Goal: Task Accomplishment & Management: Use online tool/utility

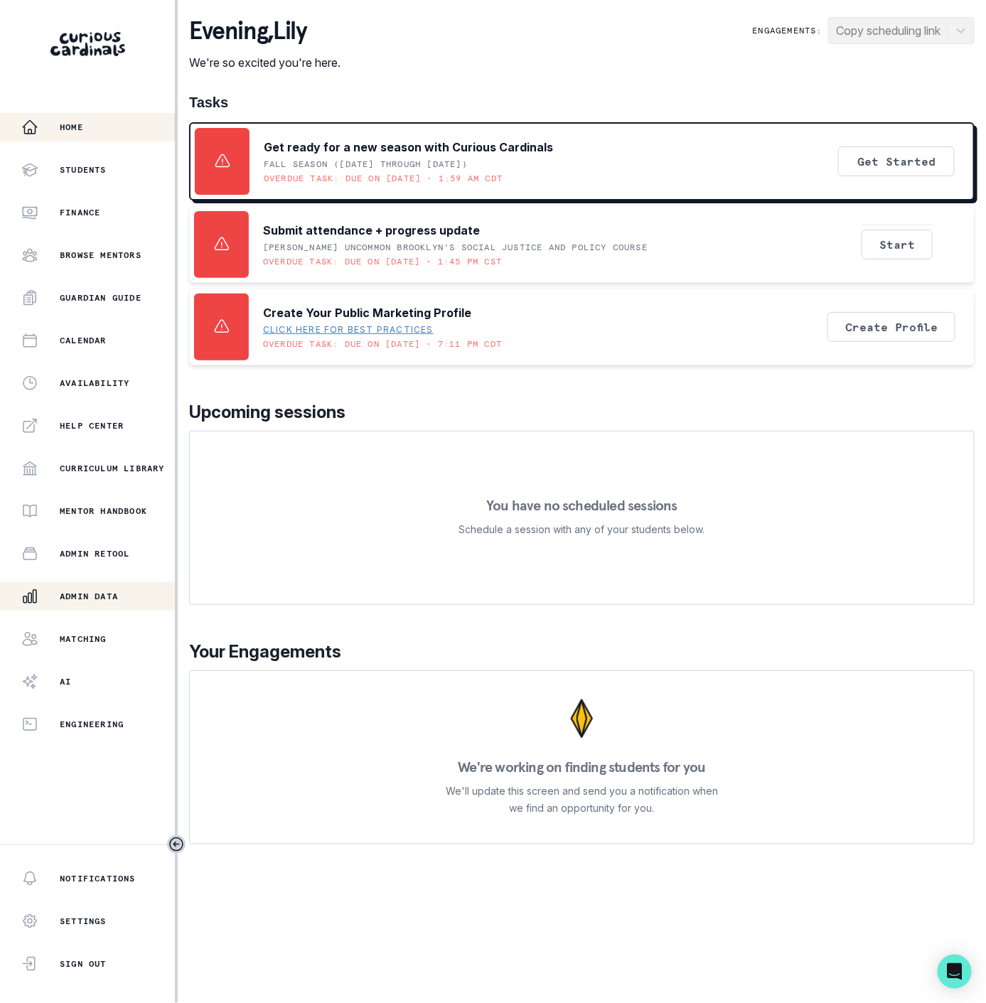
click at [109, 585] on button "Admin Data" at bounding box center [87, 596] width 175 height 28
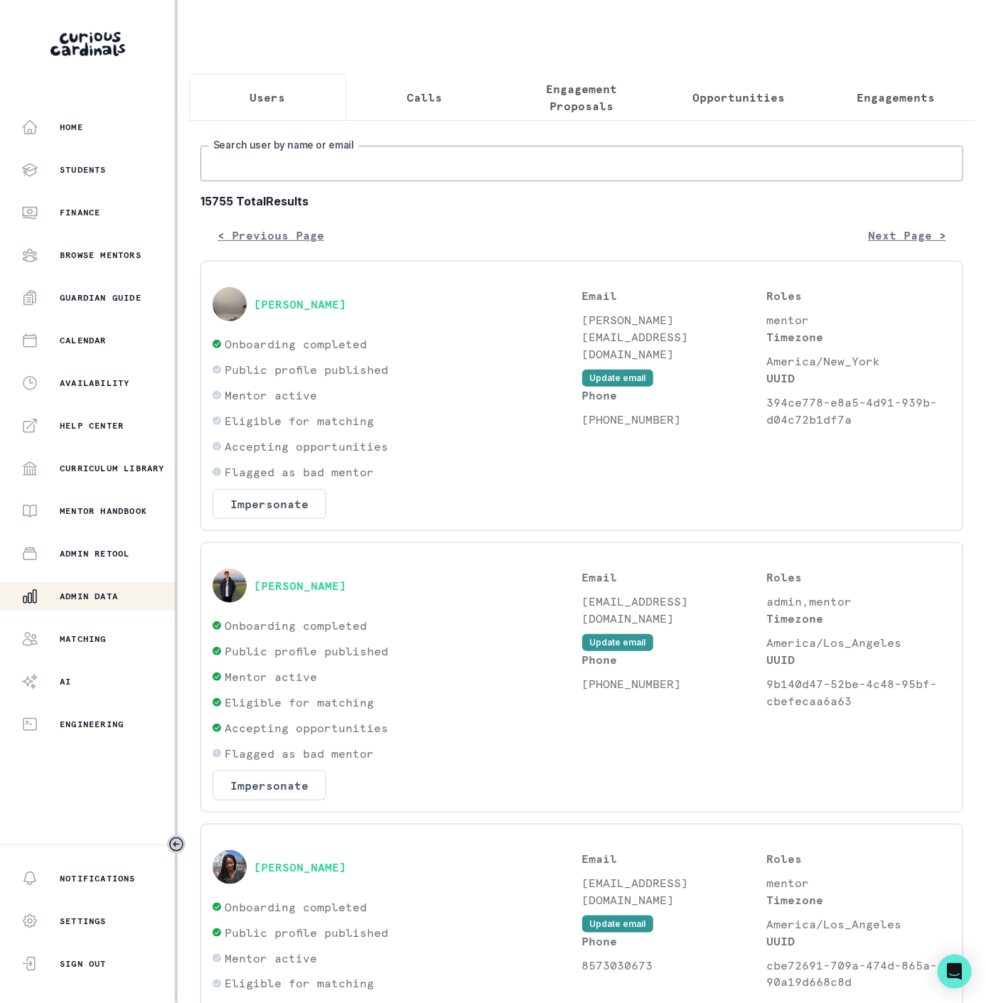
click at [265, 176] on input "Search user by name or email" at bounding box center [581, 164] width 763 height 36
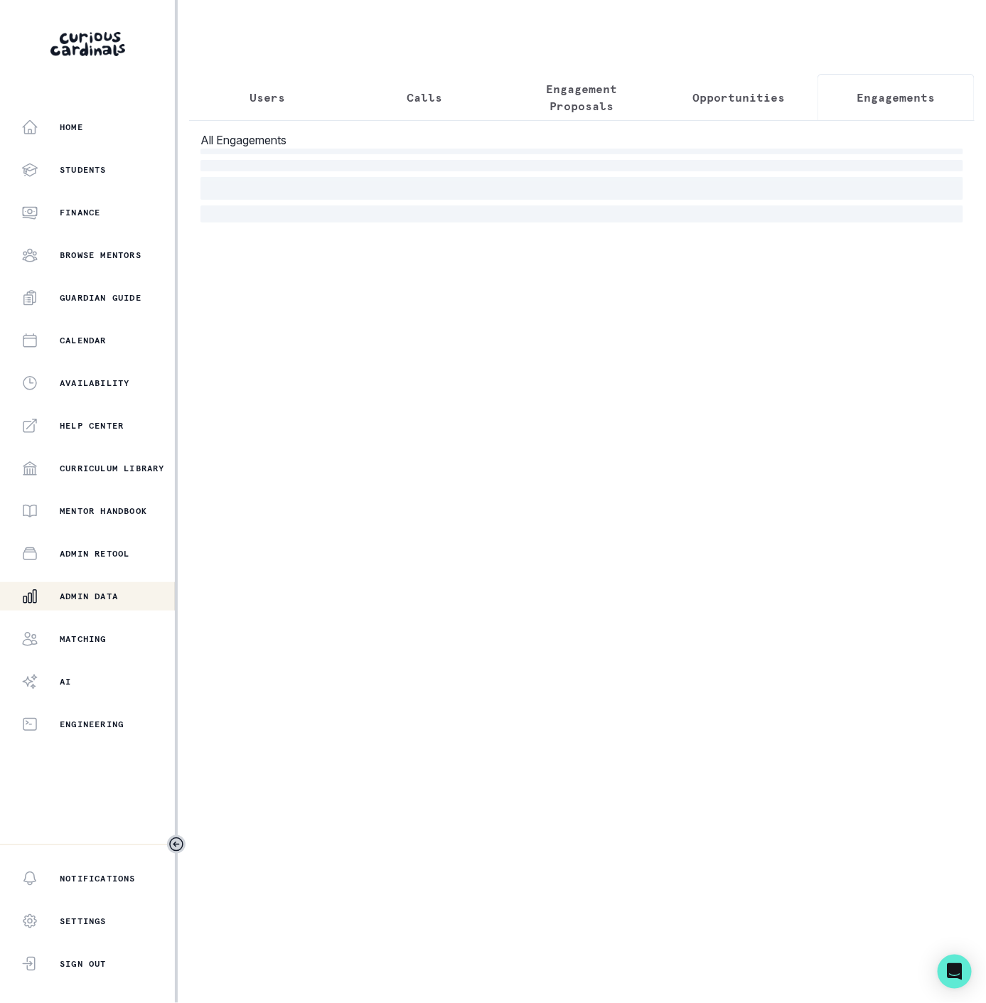
click at [884, 100] on p "Engagements" at bounding box center [896, 97] width 78 height 17
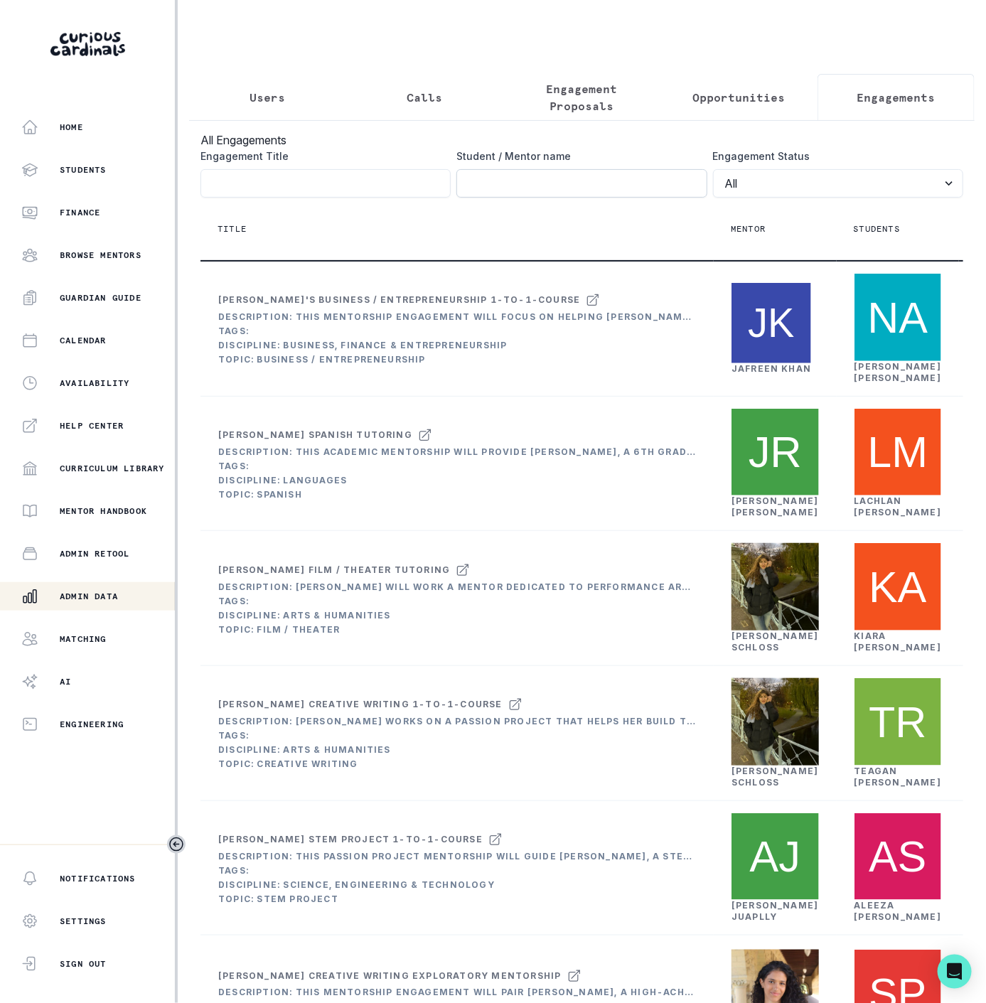
click at [502, 190] on input "Engagement Title" at bounding box center [581, 183] width 250 height 28
type input "[PERSON_NAME]"
click button "submit" at bounding box center [0, 0] width 0 height 0
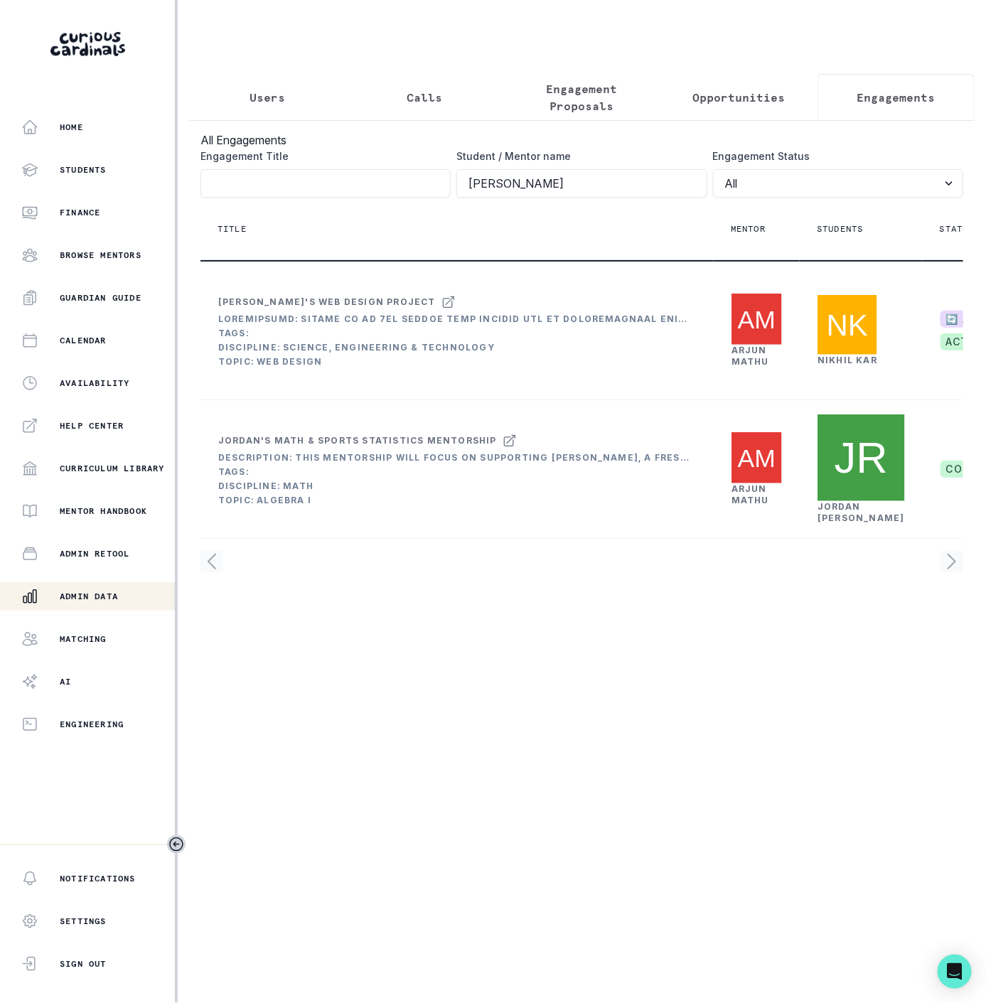
drag, startPoint x: 537, startPoint y: 753, endPoint x: 755, endPoint y: 741, distance: 217.9
click at [755, 584] on div "All Engagements Engagement Title Student / Mentor name [PERSON_NAME] Engagement…" at bounding box center [581, 352] width 785 height 464
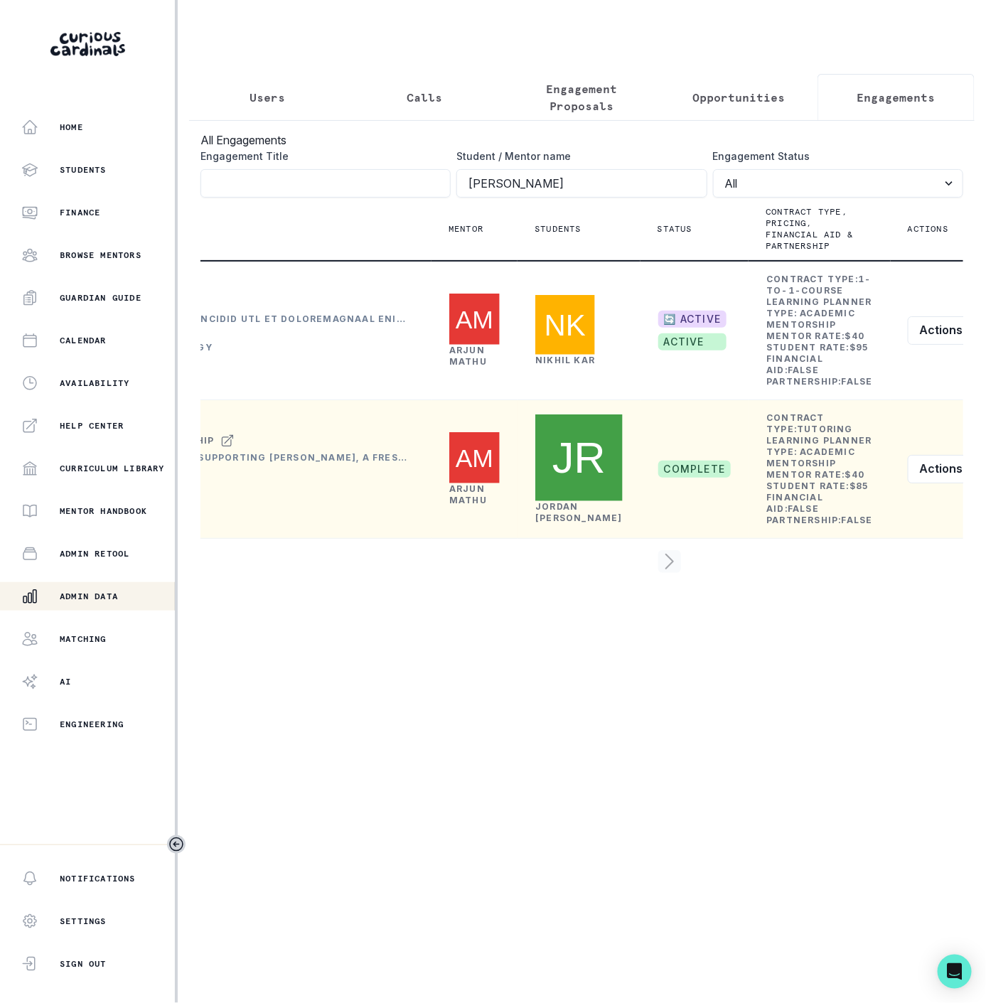
click at [456, 505] on link "[PERSON_NAME]" at bounding box center [468, 494] width 38 height 22
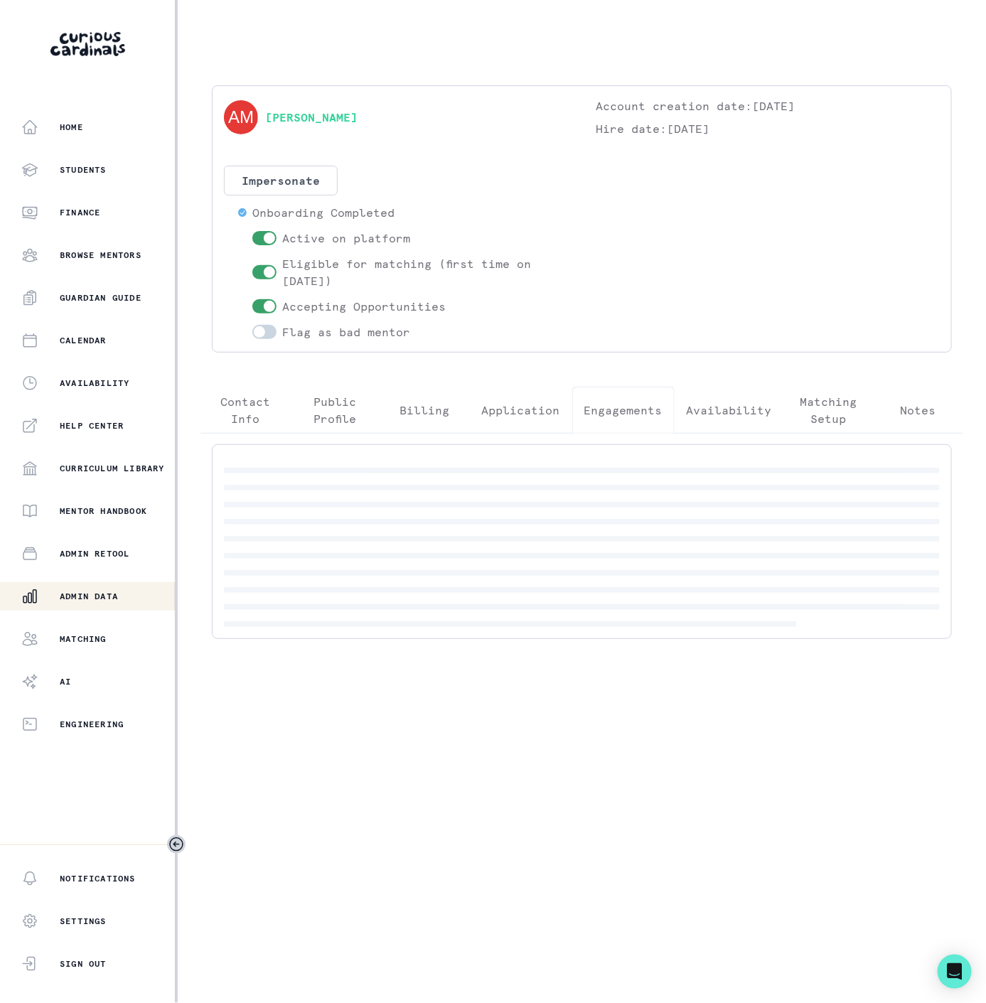
click at [602, 403] on p "Engagements" at bounding box center [623, 410] width 78 height 17
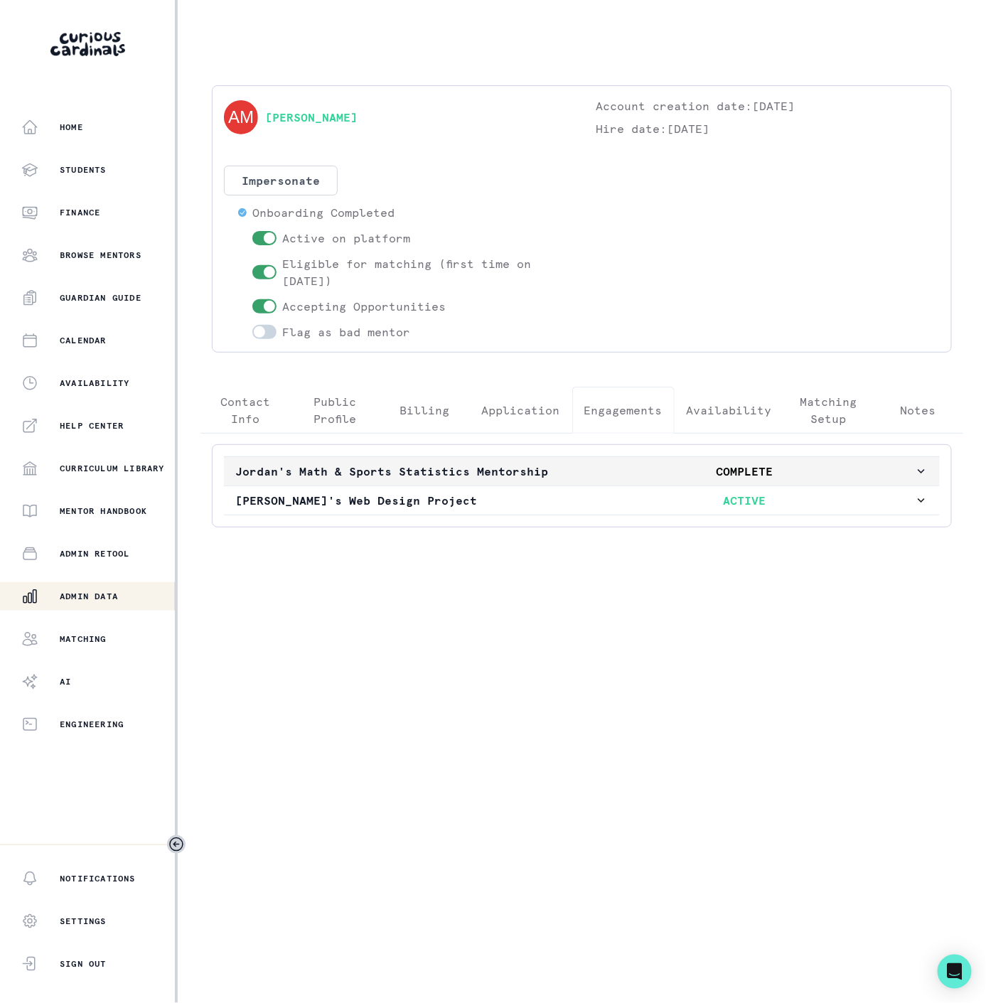
click at [373, 480] on p "Jordan's Math & Sports Statistics Mentorship" at bounding box center [405, 471] width 340 height 17
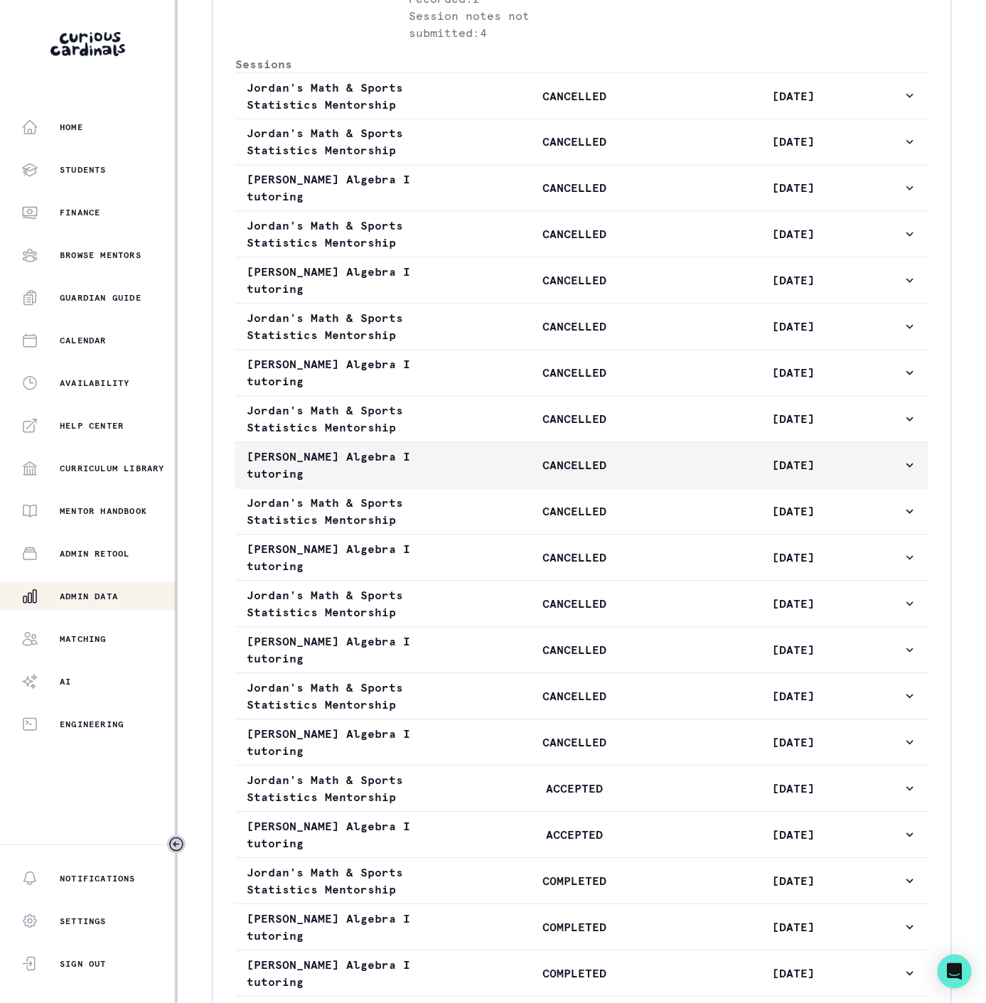
scroll to position [960, 0]
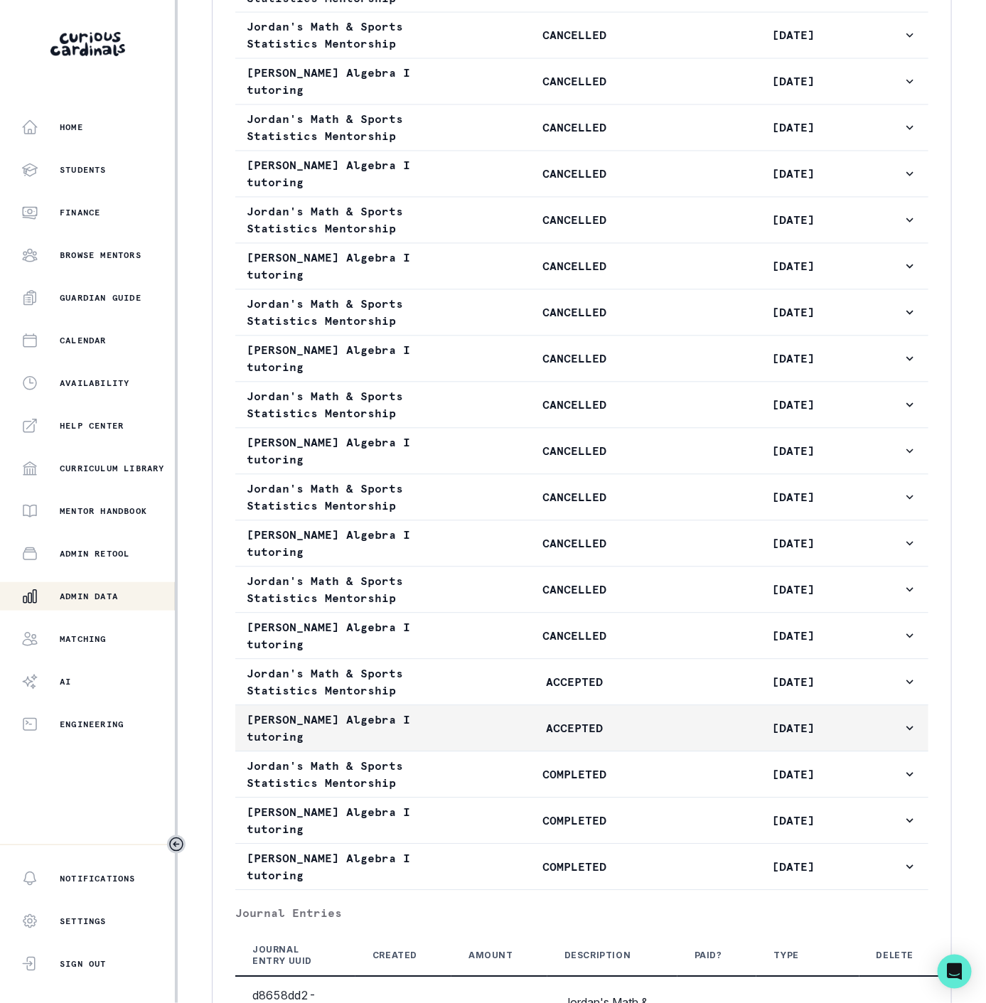
click at [514, 729] on p "ACCEPTED" at bounding box center [575, 728] width 219 height 17
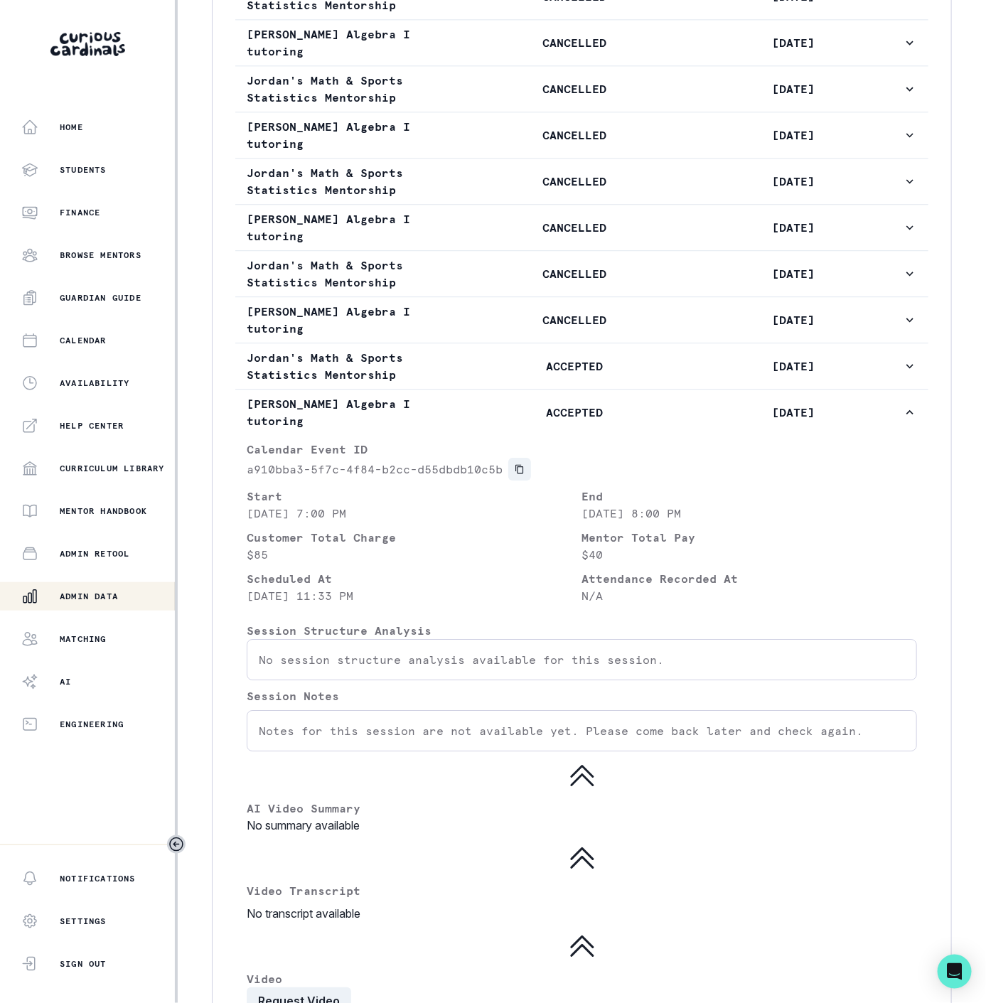
scroll to position [1173, 0]
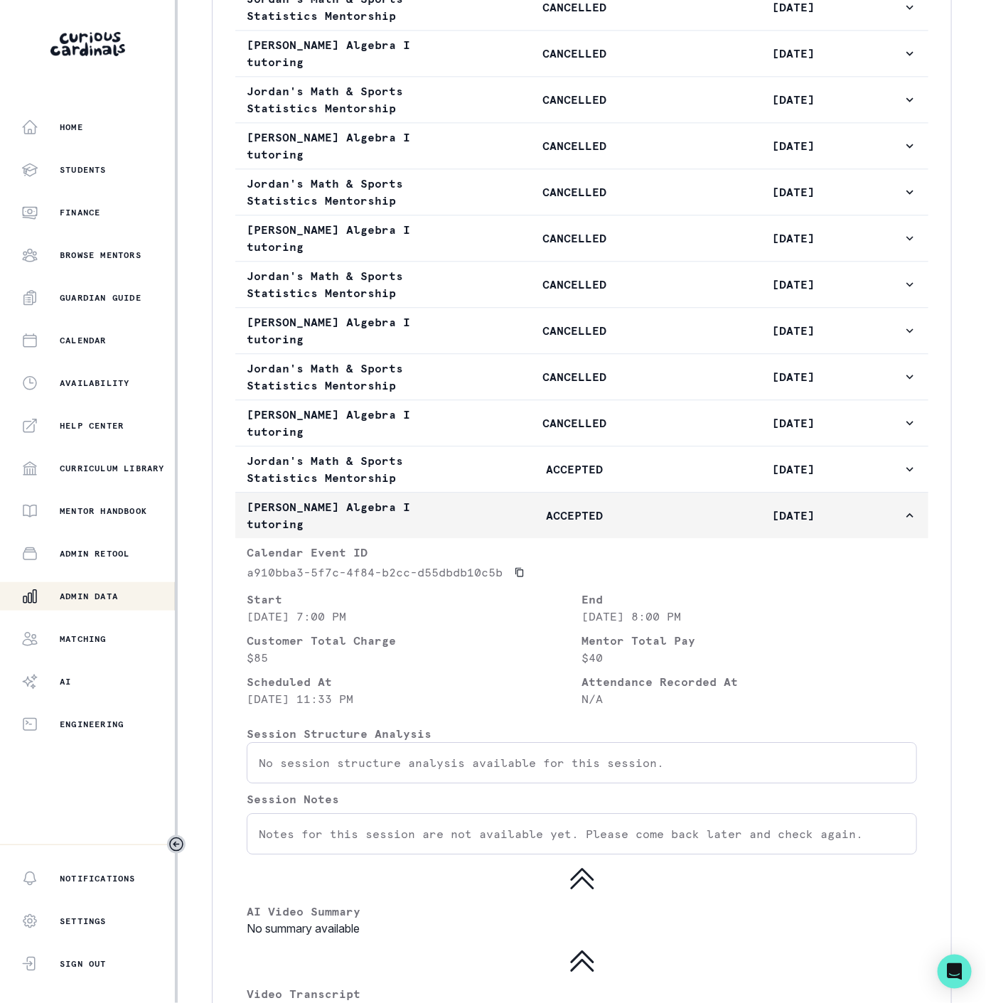
click at [527, 516] on p "ACCEPTED" at bounding box center [575, 515] width 219 height 17
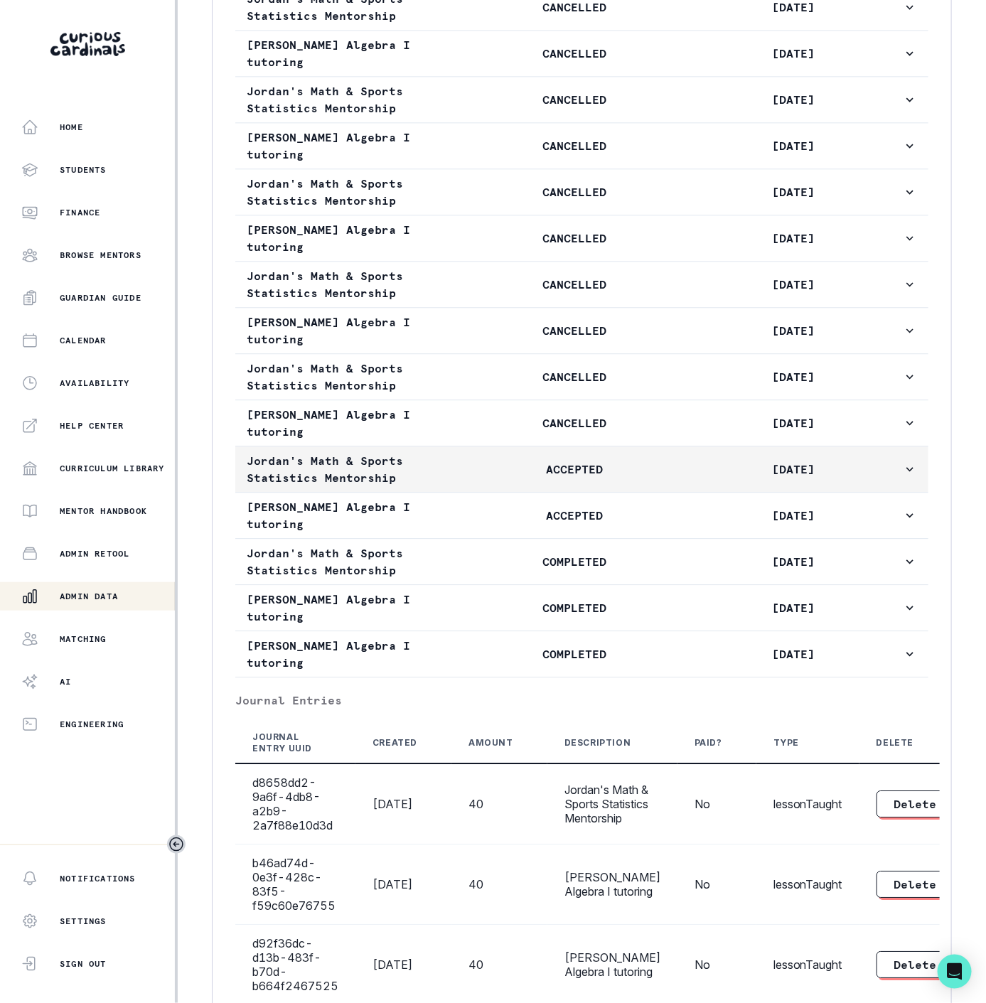
click at [516, 476] on p "ACCEPTED" at bounding box center [575, 469] width 219 height 17
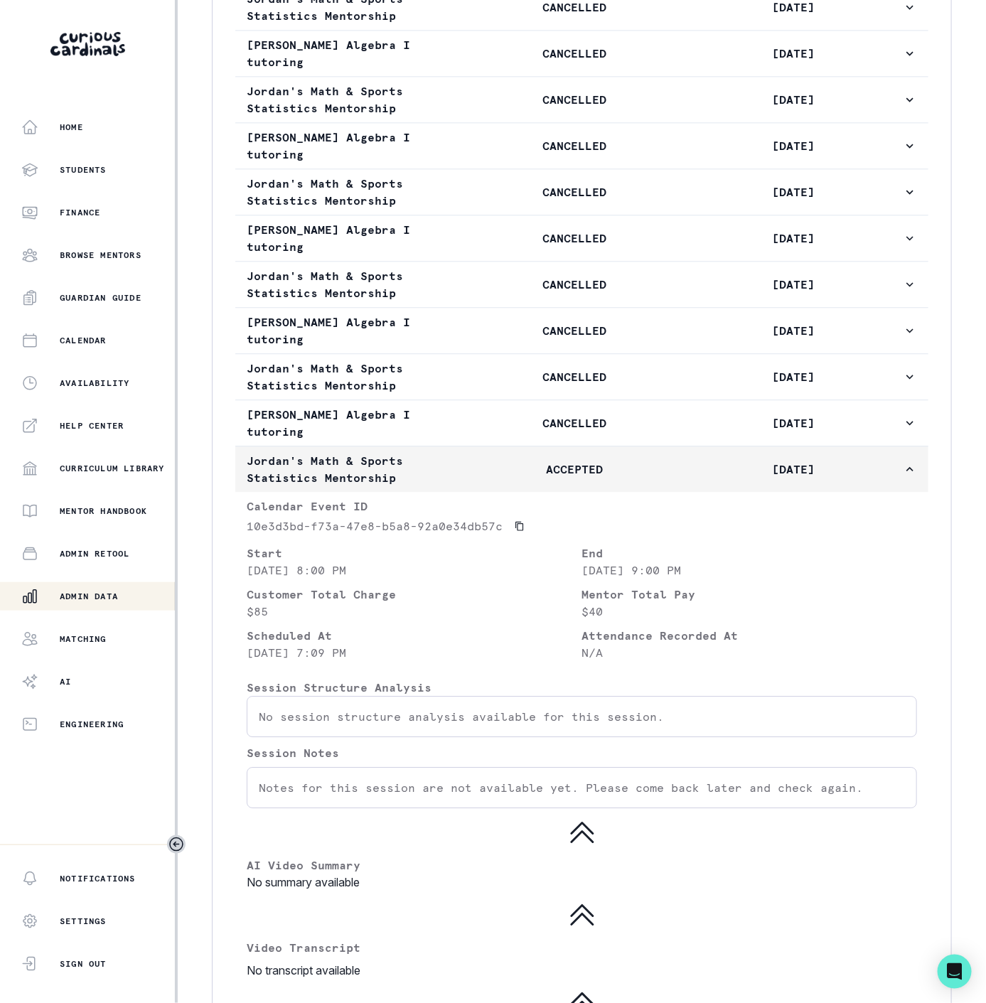
click at [903, 476] on icon "button" at bounding box center [910, 469] width 14 height 14
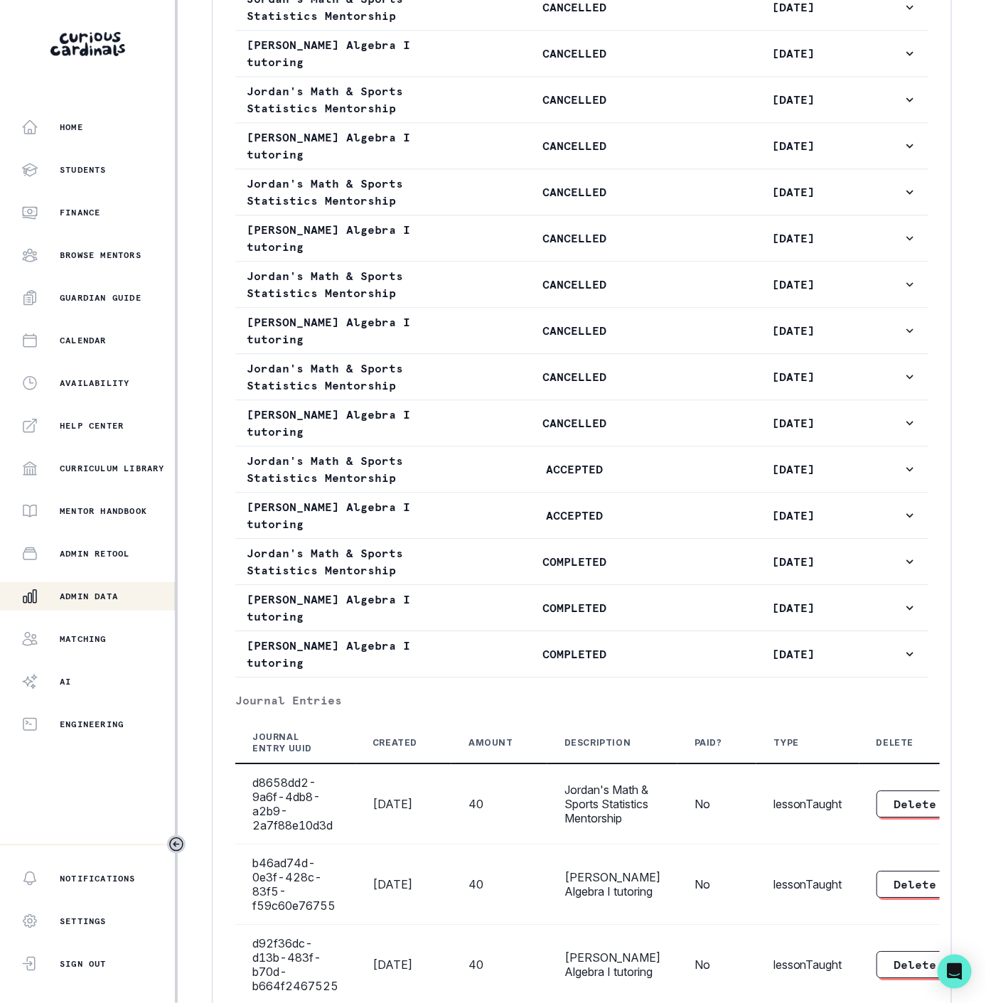
click at [92, 598] on p "Admin Data" at bounding box center [89, 596] width 58 height 11
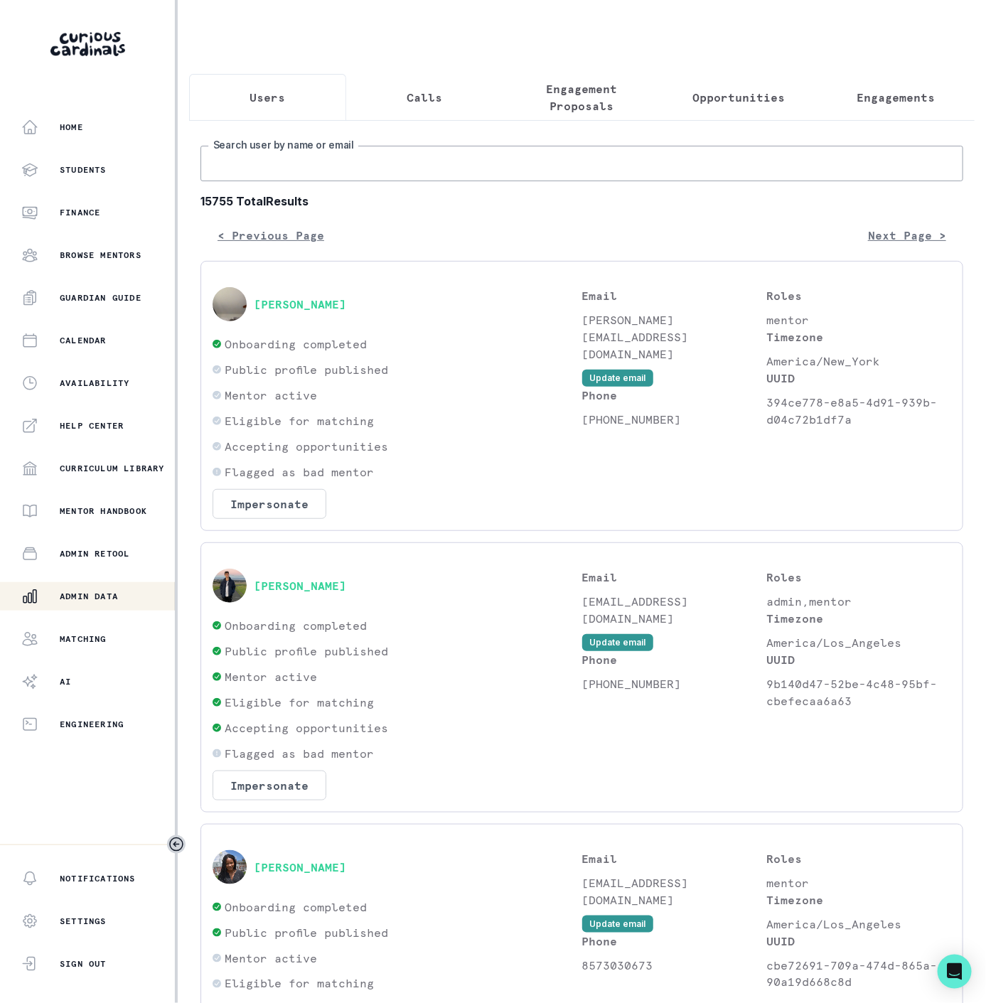
click at [369, 169] on input "Search user by name or email" at bounding box center [581, 164] width 763 height 36
paste input "[PERSON_NAME]"
type input "[PERSON_NAME]"
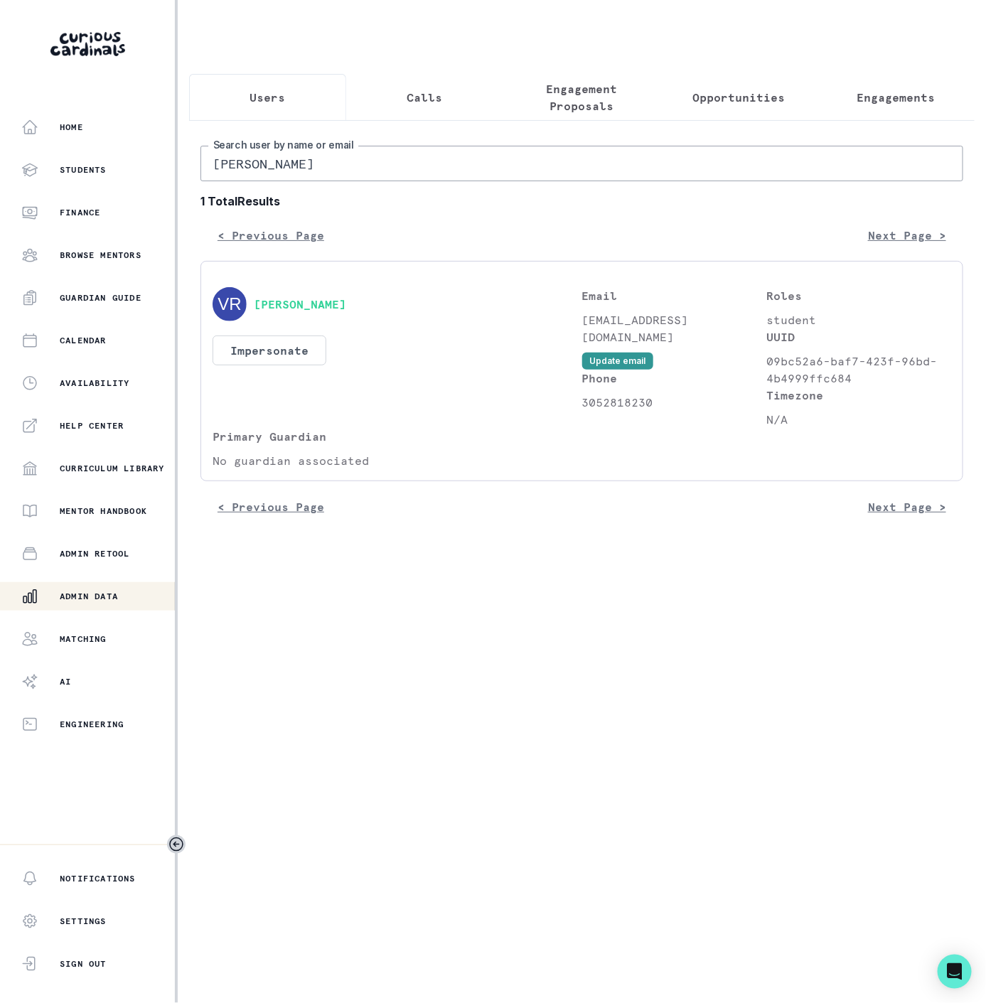
click at [337, 176] on input "[PERSON_NAME]" at bounding box center [581, 164] width 763 height 36
drag, startPoint x: 303, startPoint y: 181, endPoint x: 41, endPoint y: 184, distance: 261.6
click at [41, 184] on div "Home Students Finance Browse Mentors Guardian Guide Calendar Availability Help …" at bounding box center [493, 501] width 986 height 1003
paste input "[PERSON_NAME]"
type input "[PERSON_NAME]"
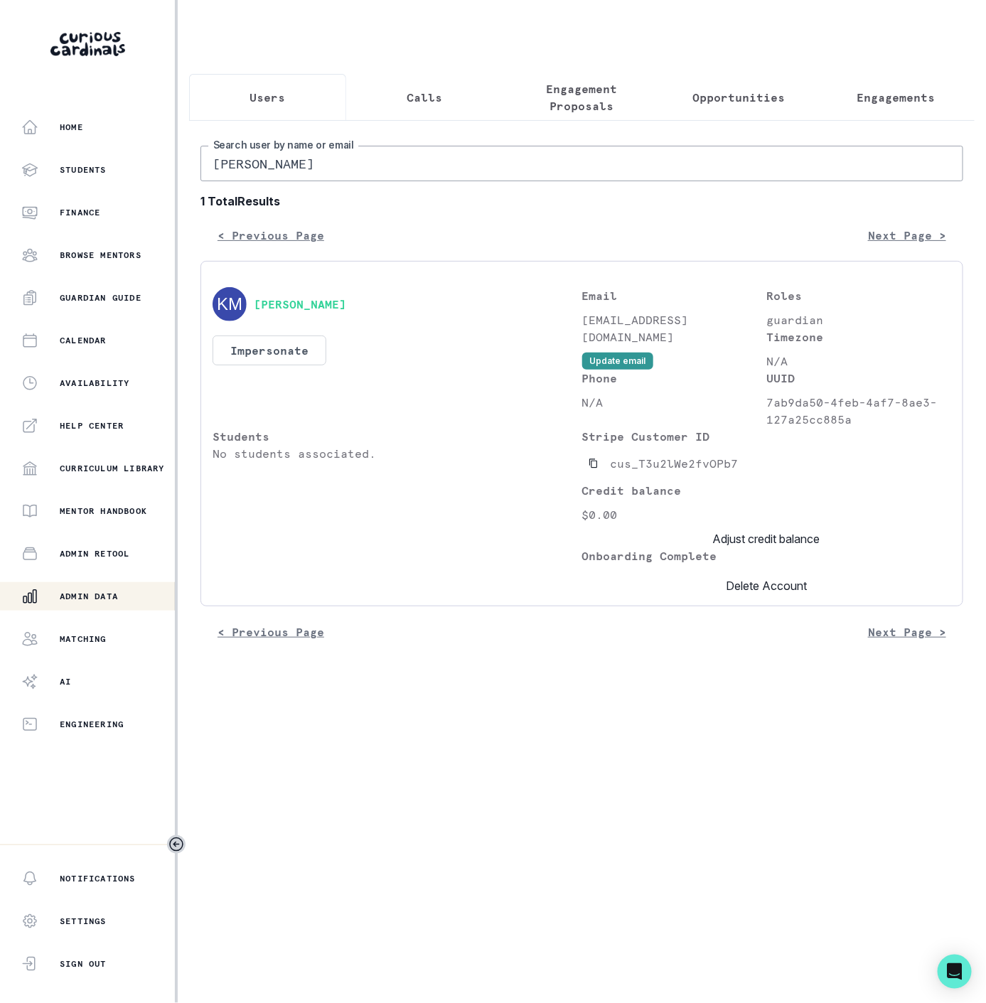
click at [582, 570] on span at bounding box center [582, 570] width 0 height 0
click at [582, 569] on input "checkbox" at bounding box center [581, 569] width 1 height 1
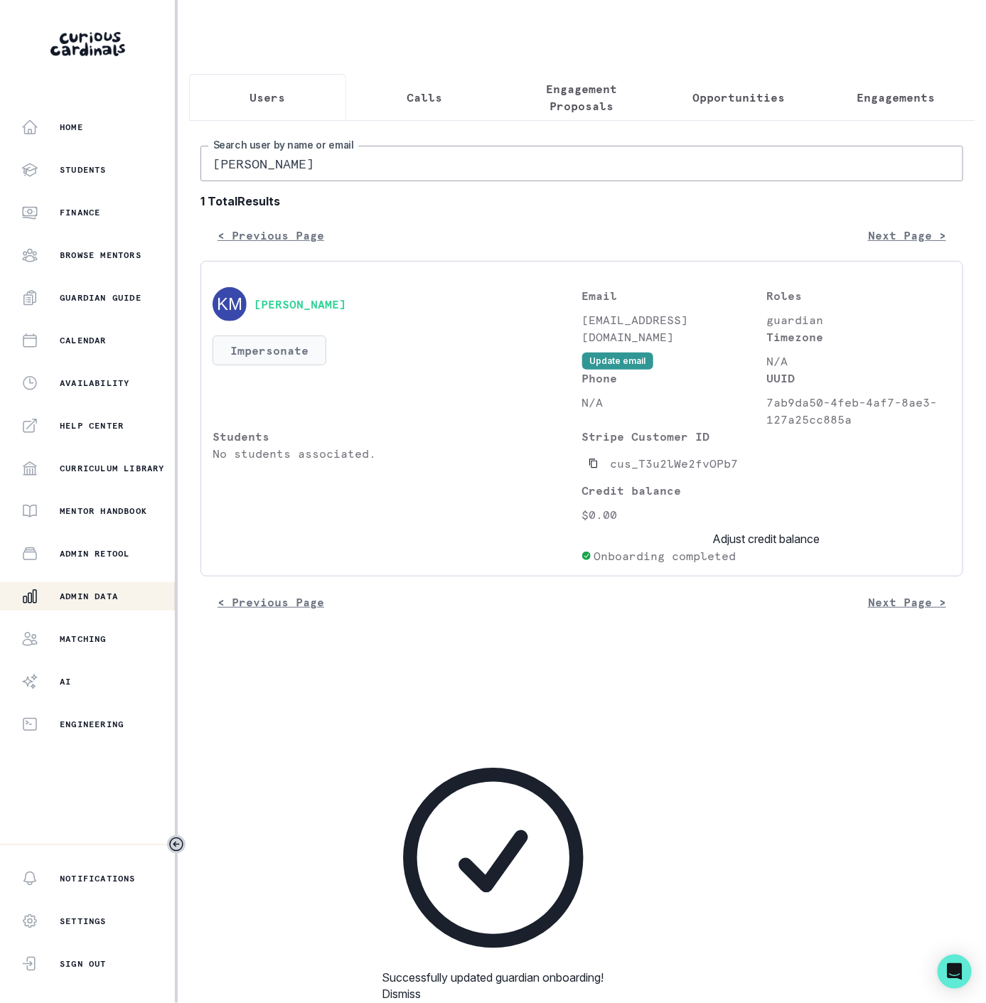
click at [246, 365] on button "Impersonate" at bounding box center [270, 351] width 114 height 30
click at [318, 502] on button "Impersonate" at bounding box center [327, 503] width 93 height 28
